Goal: Complete application form

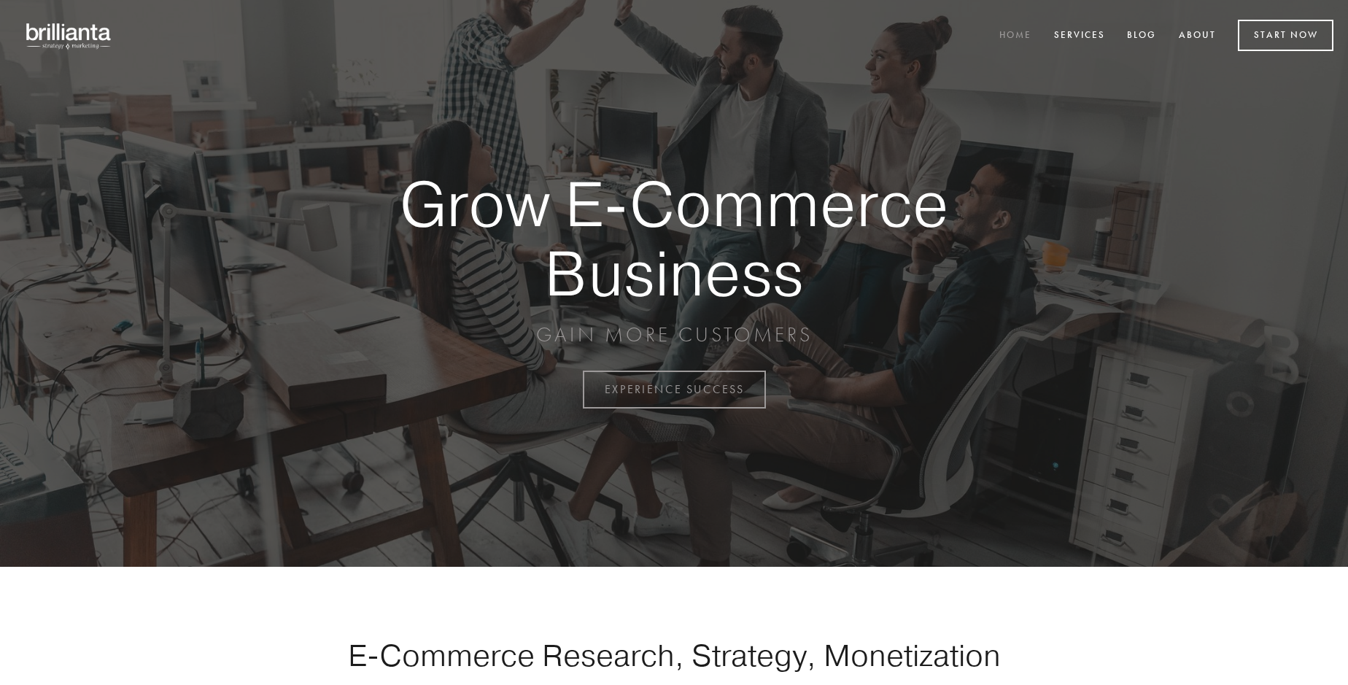
scroll to position [3823, 0]
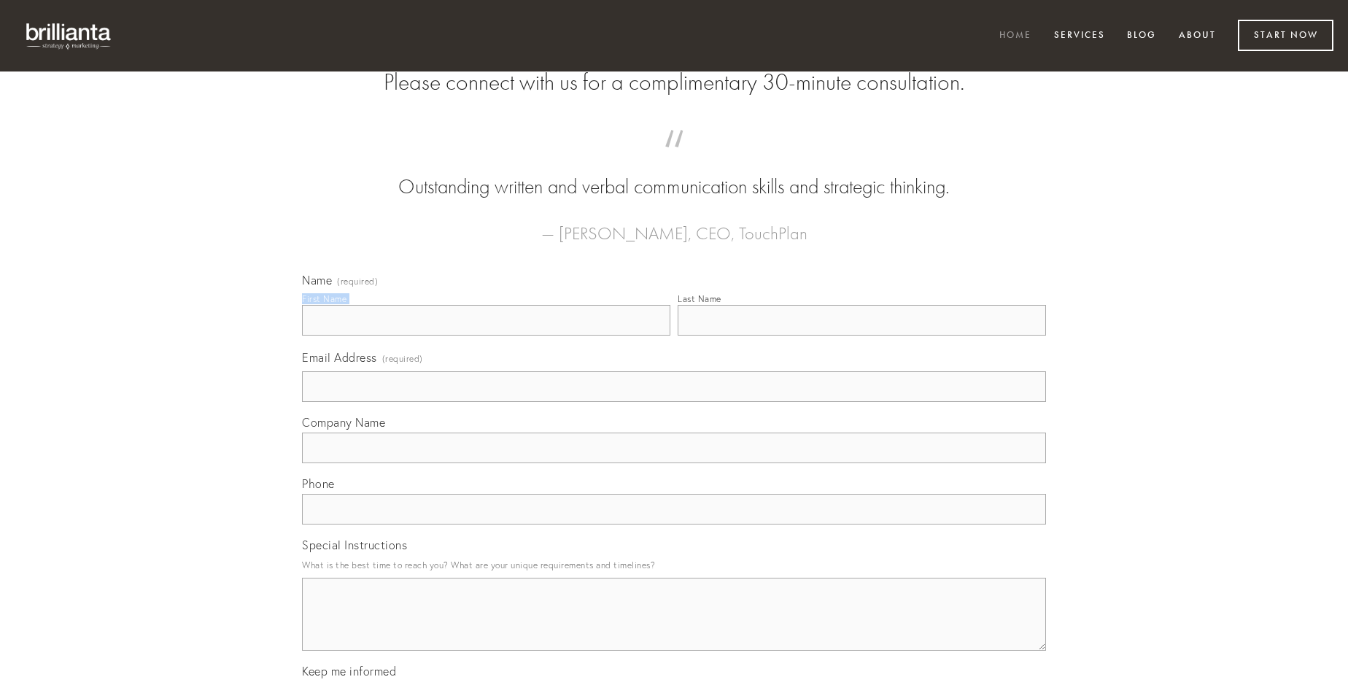
type input "[PERSON_NAME]"
click at [861, 335] on input "Last Name" at bounding box center [861, 320] width 368 height 31
type input "[PERSON_NAME]"
click at [674, 402] on input "Email Address (required)" at bounding box center [674, 386] width 744 height 31
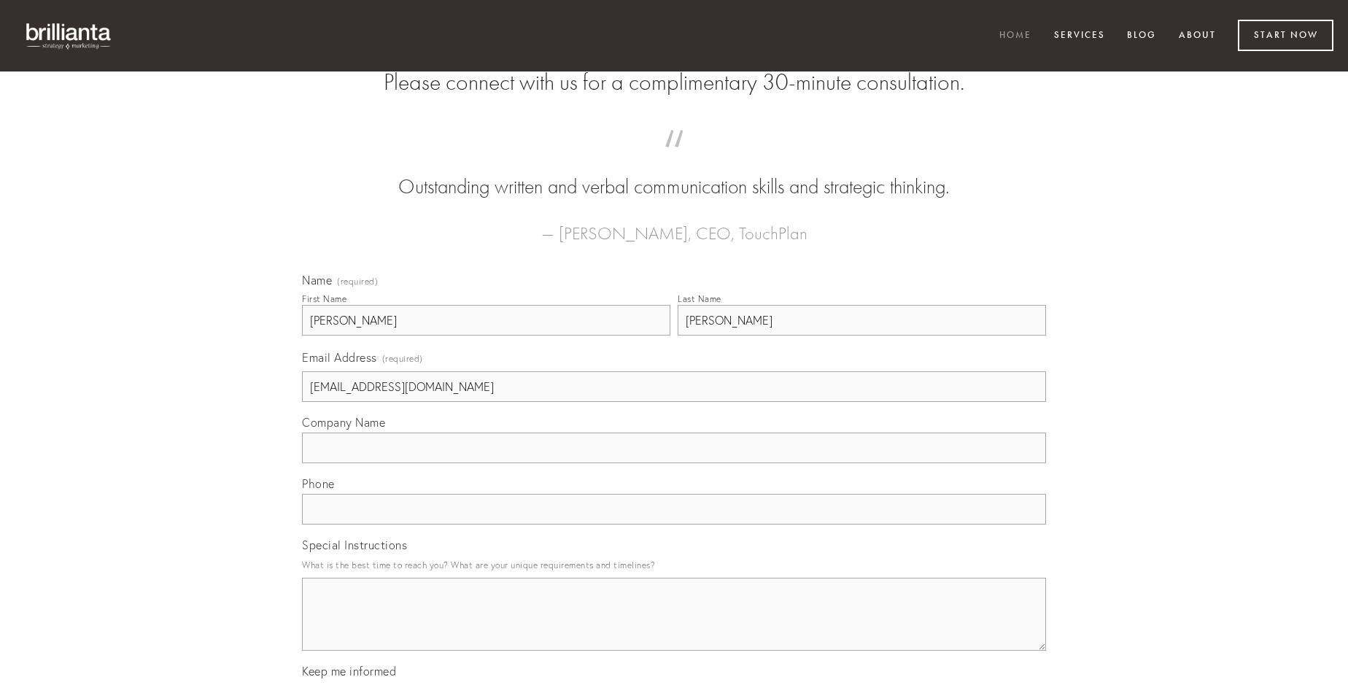
type input "[EMAIL_ADDRESS][DOMAIN_NAME]"
click at [674, 463] on input "Company Name" at bounding box center [674, 447] width 744 height 31
type input "arma"
click at [674, 524] on input "text" at bounding box center [674, 509] width 744 height 31
click at [674, 627] on textarea "Special Instructions" at bounding box center [674, 614] width 744 height 73
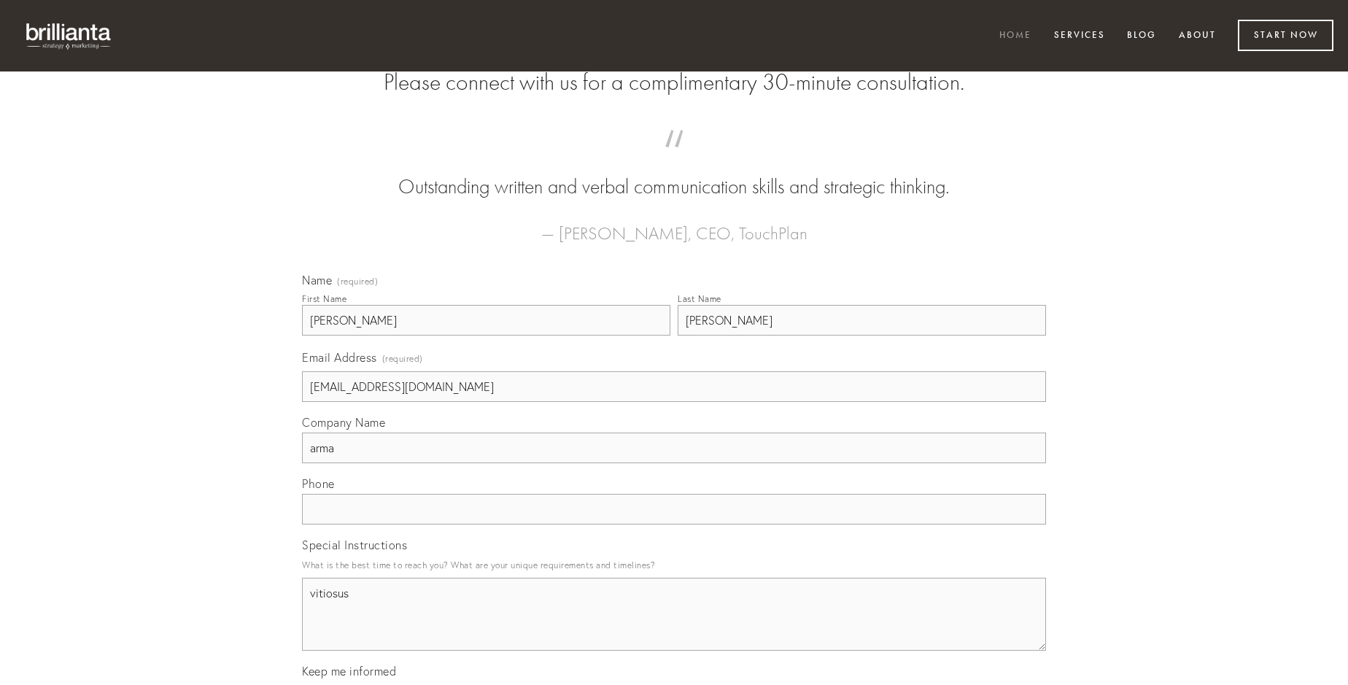
type textarea "vitiosus"
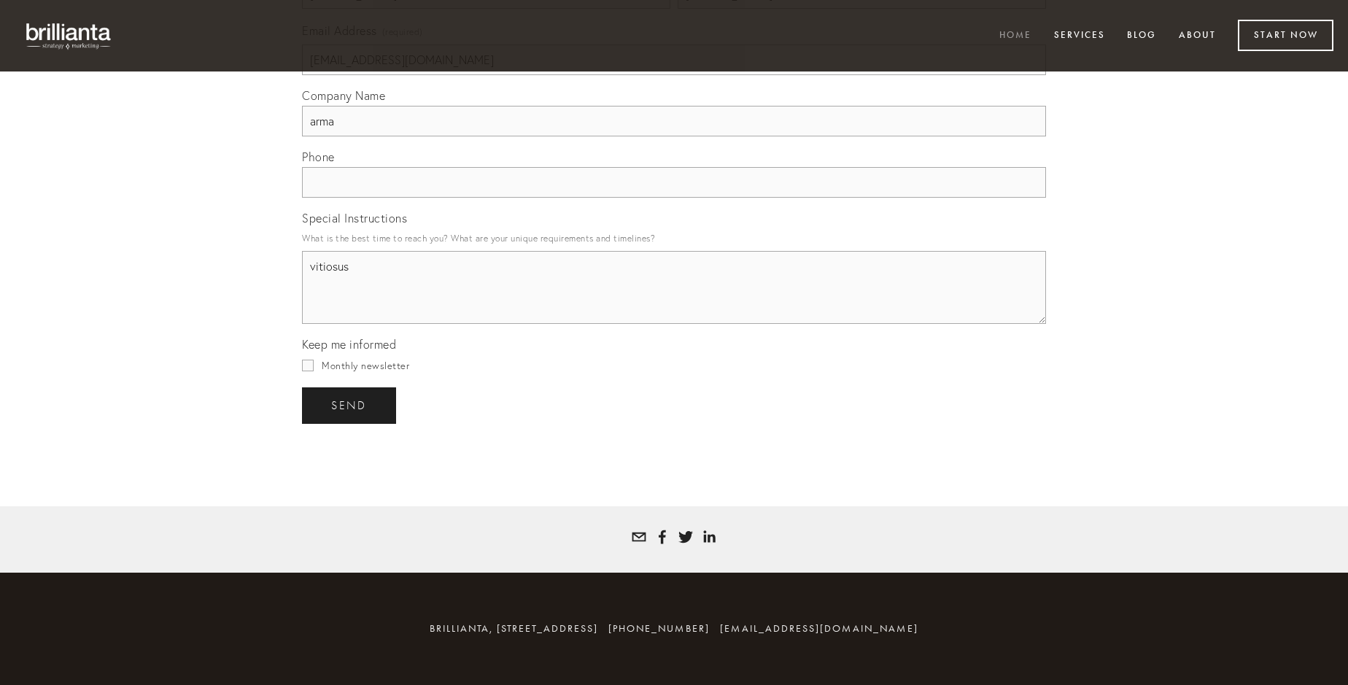
click at [350, 405] on span "send" at bounding box center [349, 405] width 36 height 13
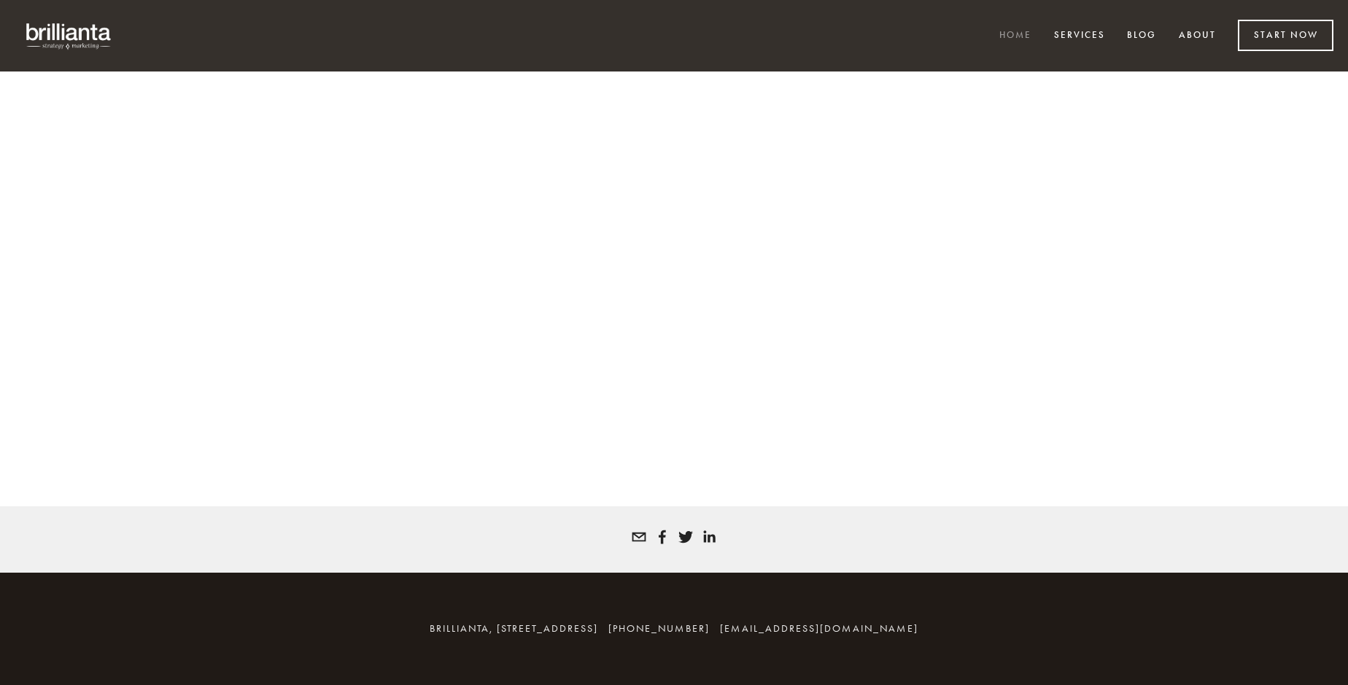
scroll to position [3803, 0]
